Goal: Task Accomplishment & Management: Use online tool/utility

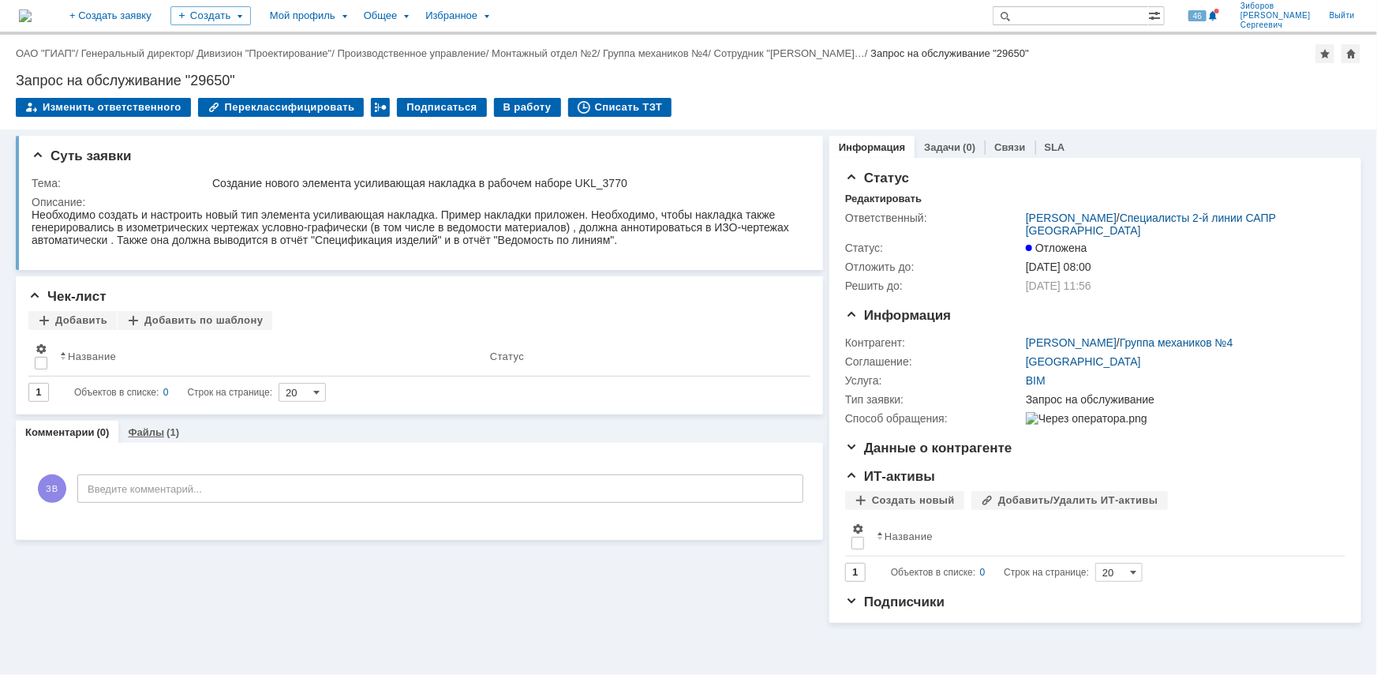
click at [166, 433] on div "(1)" at bounding box center [172, 432] width 13 height 12
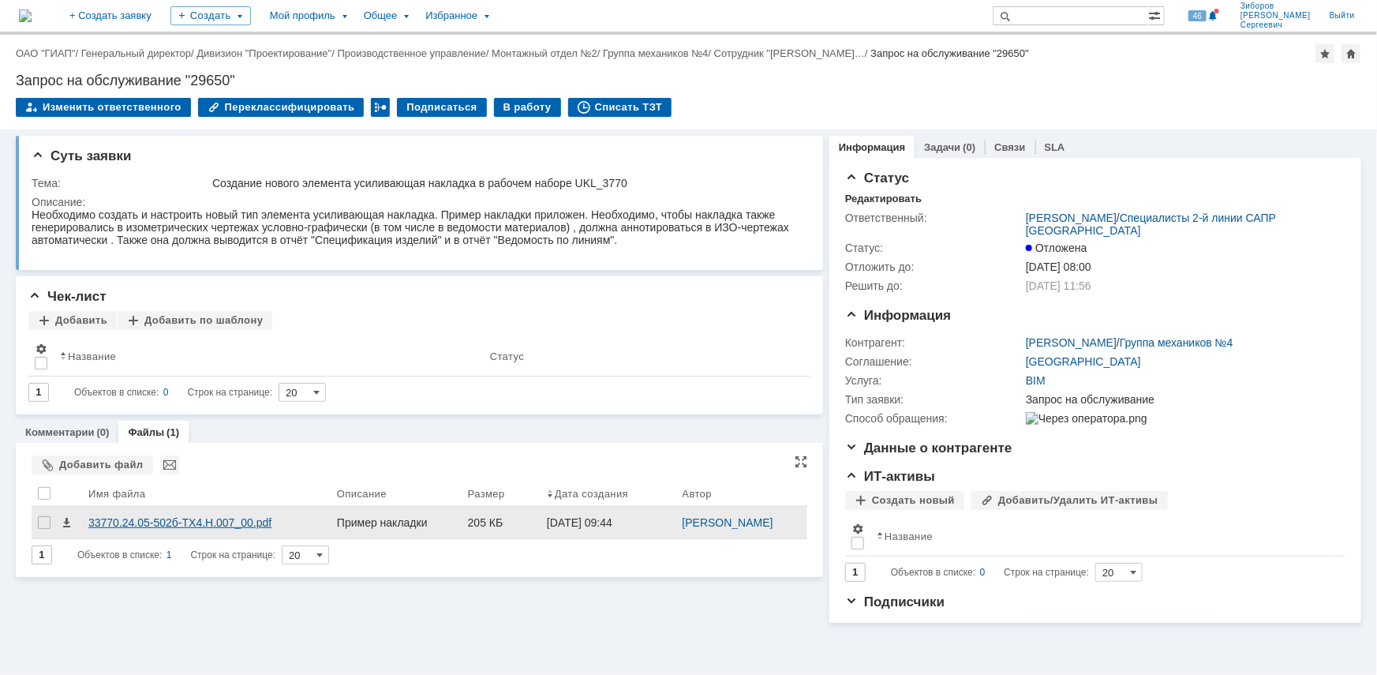
click at [213, 521] on div "33770.24.05-502б-ТХ4.Н.007_00.pdf" at bounding box center [206, 522] width 236 height 13
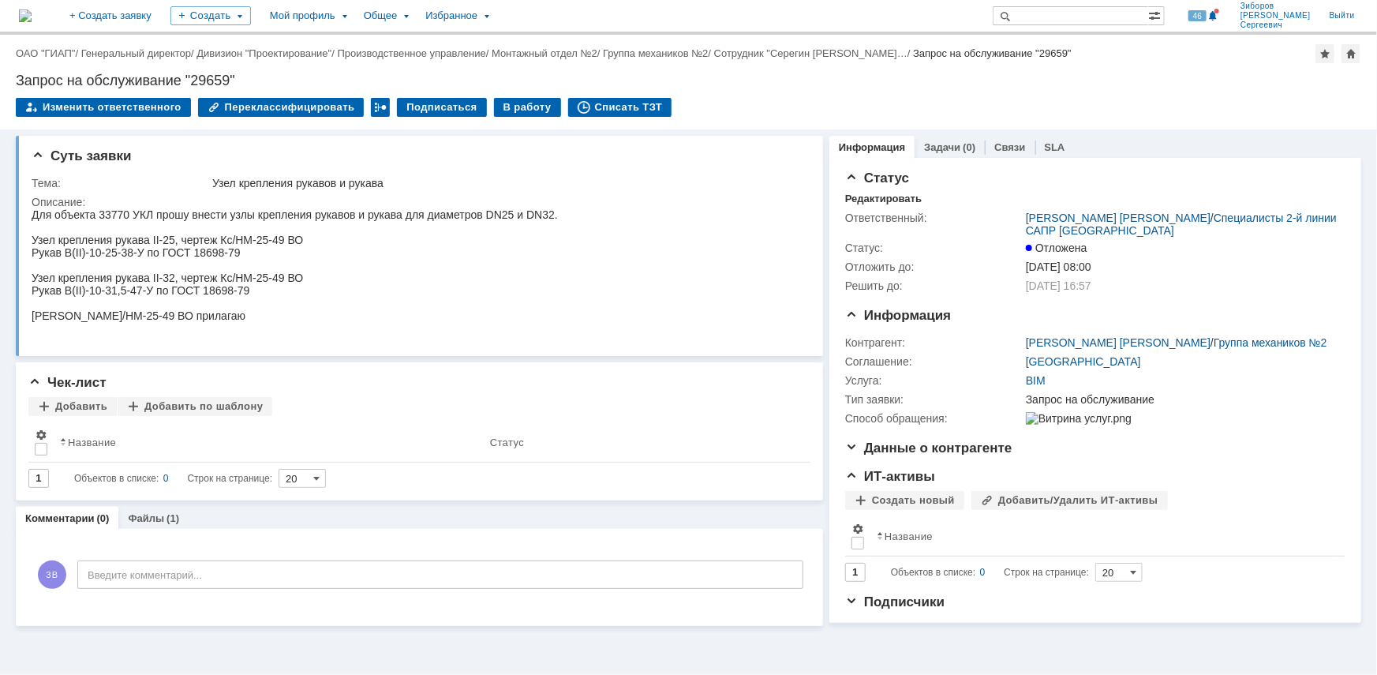
click at [32, 9] on img at bounding box center [25, 15] width 13 height 13
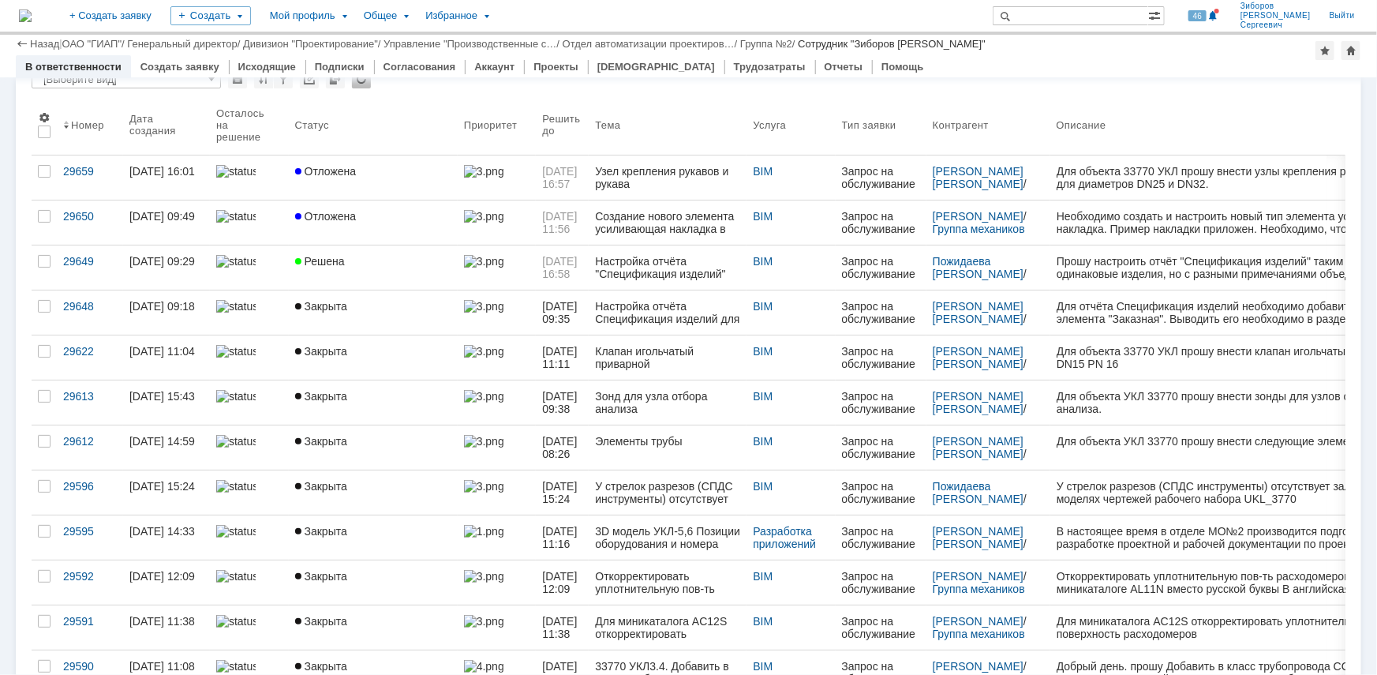
click at [338, 216] on span "Отложена" at bounding box center [326, 216] width 62 height 13
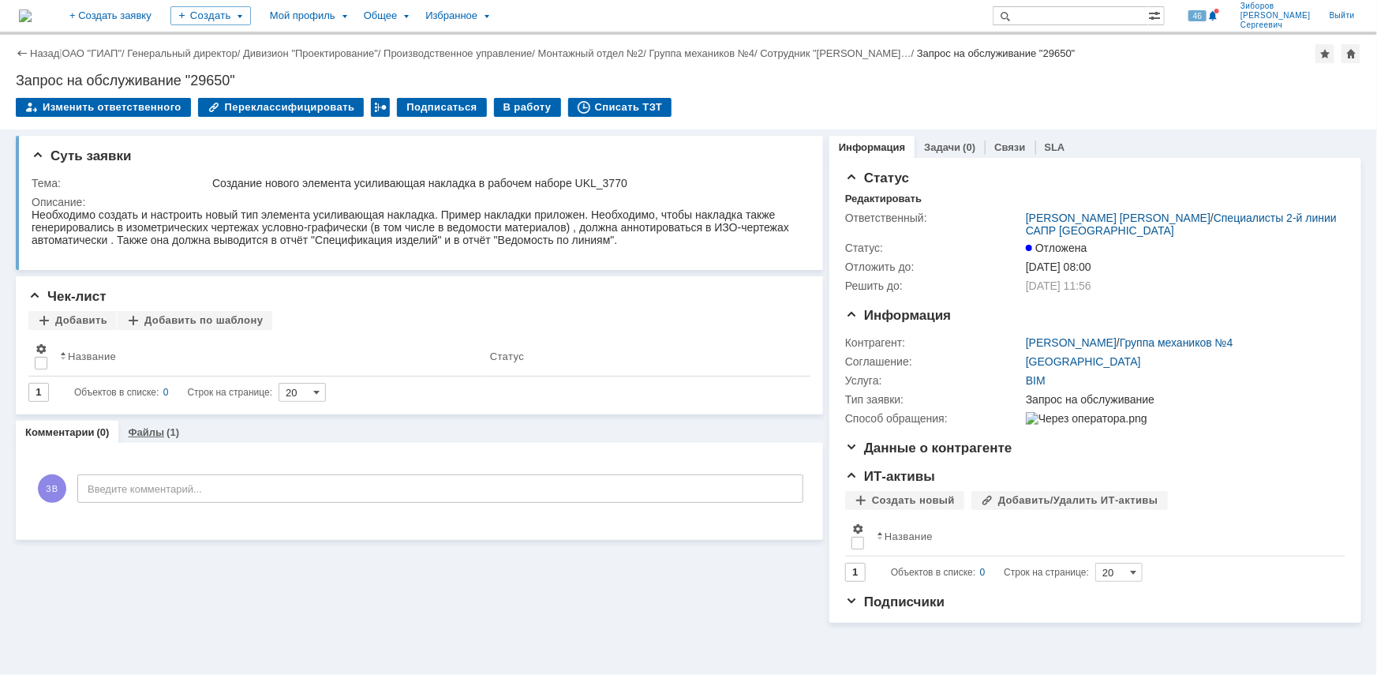
click at [160, 432] on div "Файлы (1)" at bounding box center [153, 432] width 51 height 10
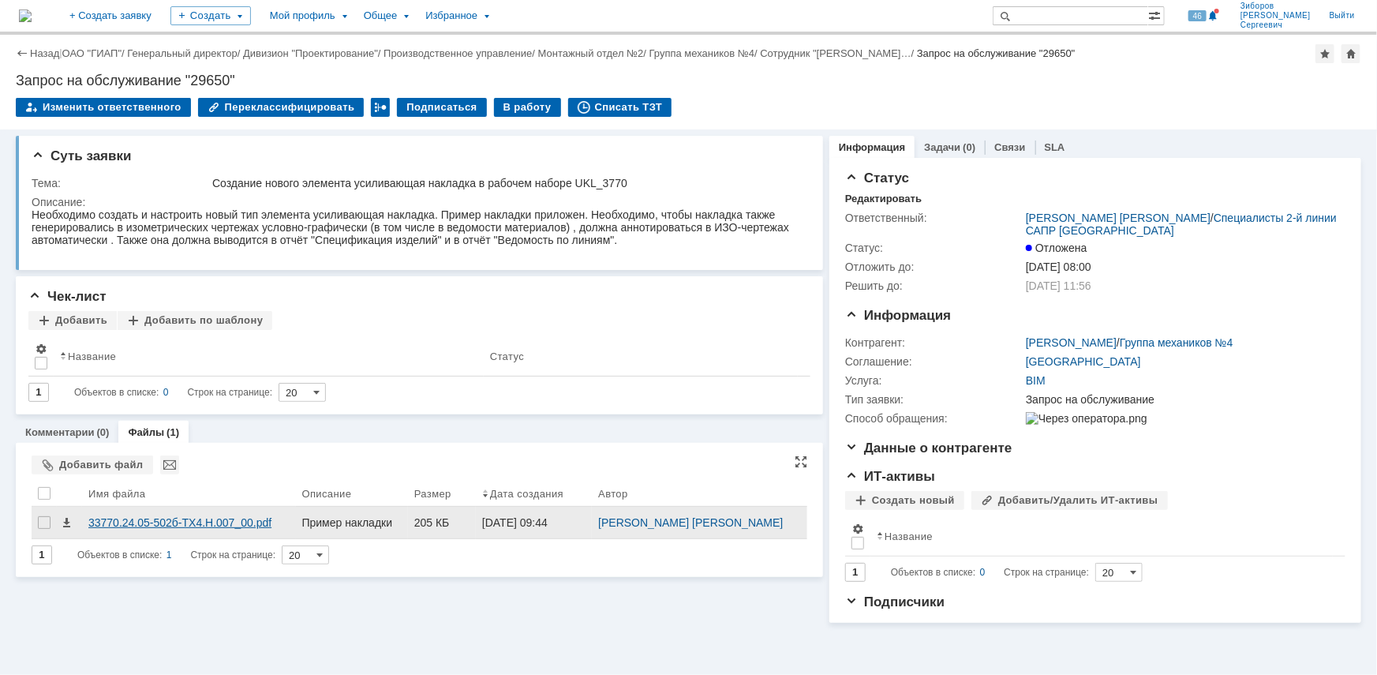
click at [185, 519] on div "33770.24.05-502б-ТХ4.Н.007_00.pdf" at bounding box center [188, 522] width 201 height 13
